Goal: Task Accomplishment & Management: Manage account settings

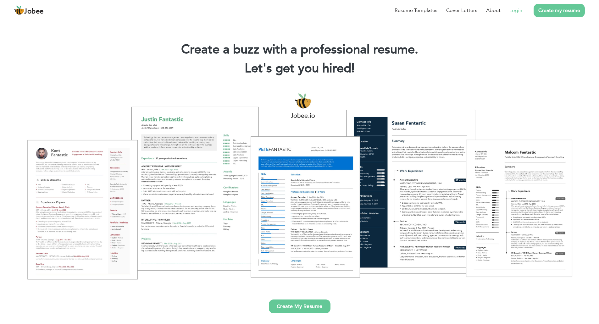
click at [511, 13] on link "Login" at bounding box center [516, 11] width 13 height 8
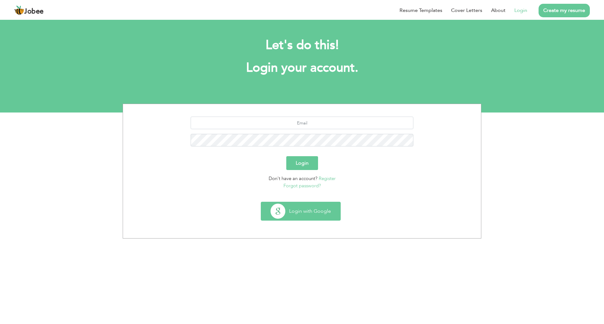
click at [309, 205] on button "Login with Google" at bounding box center [300, 211] width 79 height 18
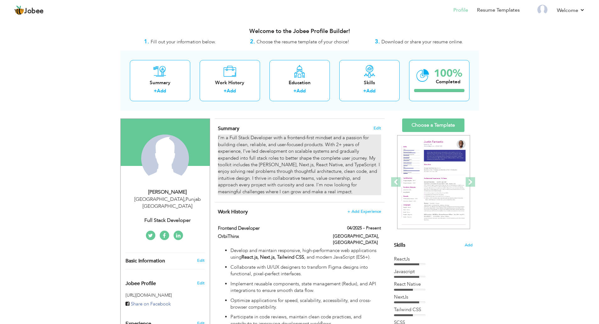
click at [278, 143] on div "I’m a Full Stack Developer with a frontend-first mindset and a passion for buil…" at bounding box center [299, 165] width 163 height 61
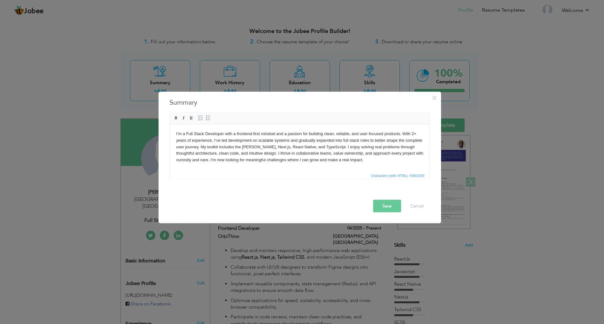
click at [414, 135] on body "I’m a Full Stack Developer with a frontend-first mindset and a passion for buil…" at bounding box center [299, 147] width 247 height 33
click at [416, 136] on body "I’m a Full Stack Developer with a frontend-first mindset and a passion for buil…" at bounding box center [299, 147] width 247 height 33
click at [378, 205] on button "Save" at bounding box center [387, 206] width 28 height 13
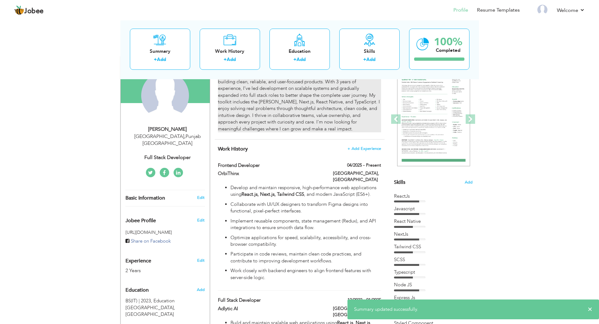
scroll to position [94, 0]
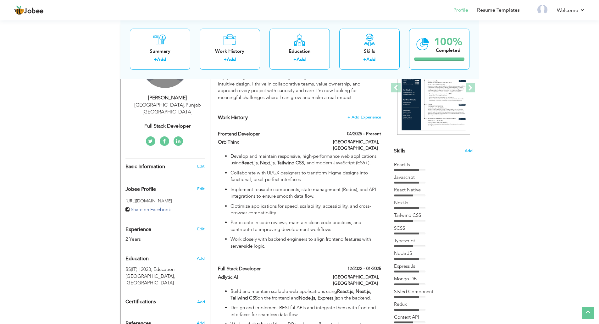
drag, startPoint x: 77, startPoint y: 254, endPoint x: 492, endPoint y: 266, distance: 414.5
drag, startPoint x: 492, startPoint y: 266, endPoint x: 79, endPoint y: 274, distance: 412.8
